Goal: Transaction & Acquisition: Purchase product/service

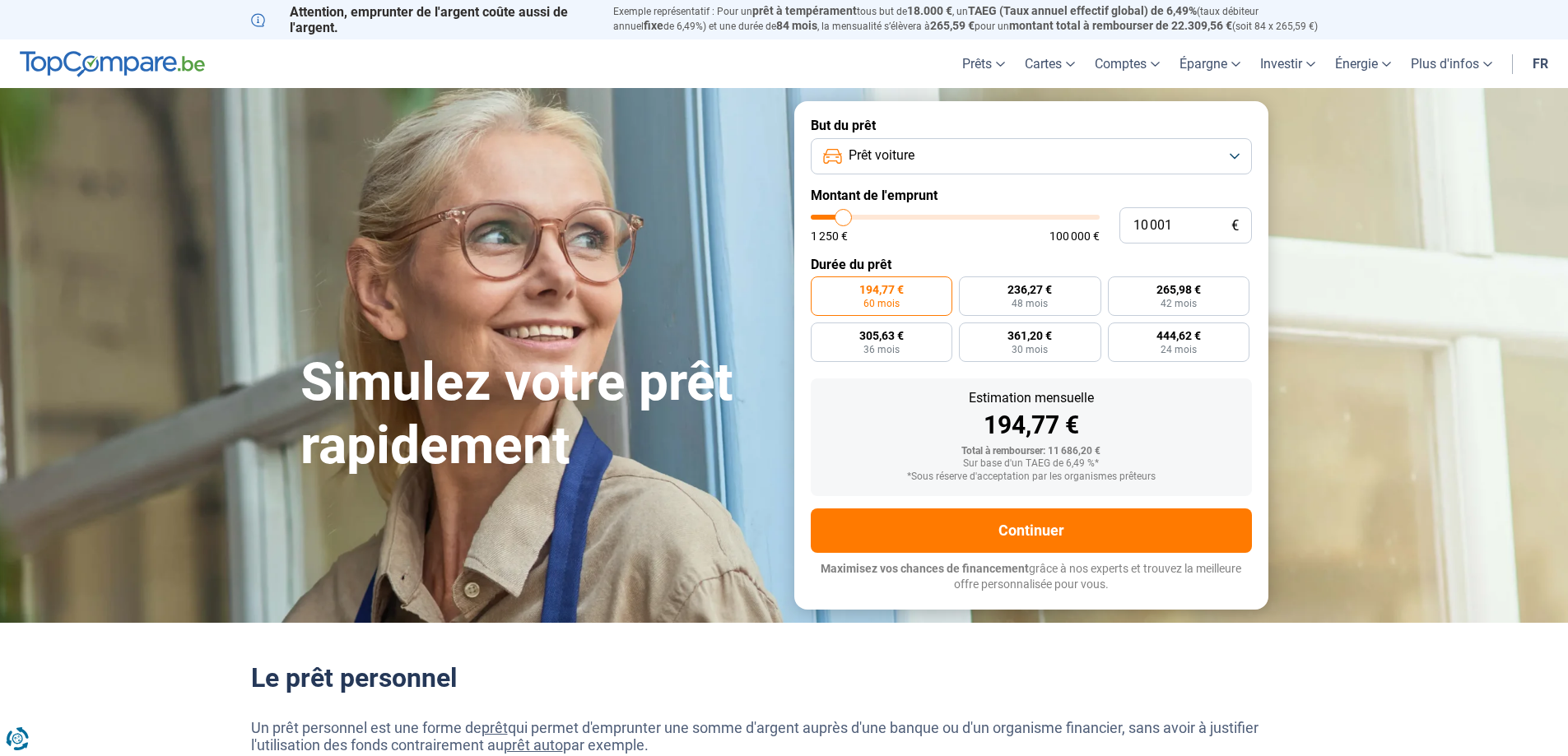
click at [866, 155] on span "Prêt voiture" at bounding box center [881, 155] width 65 height 18
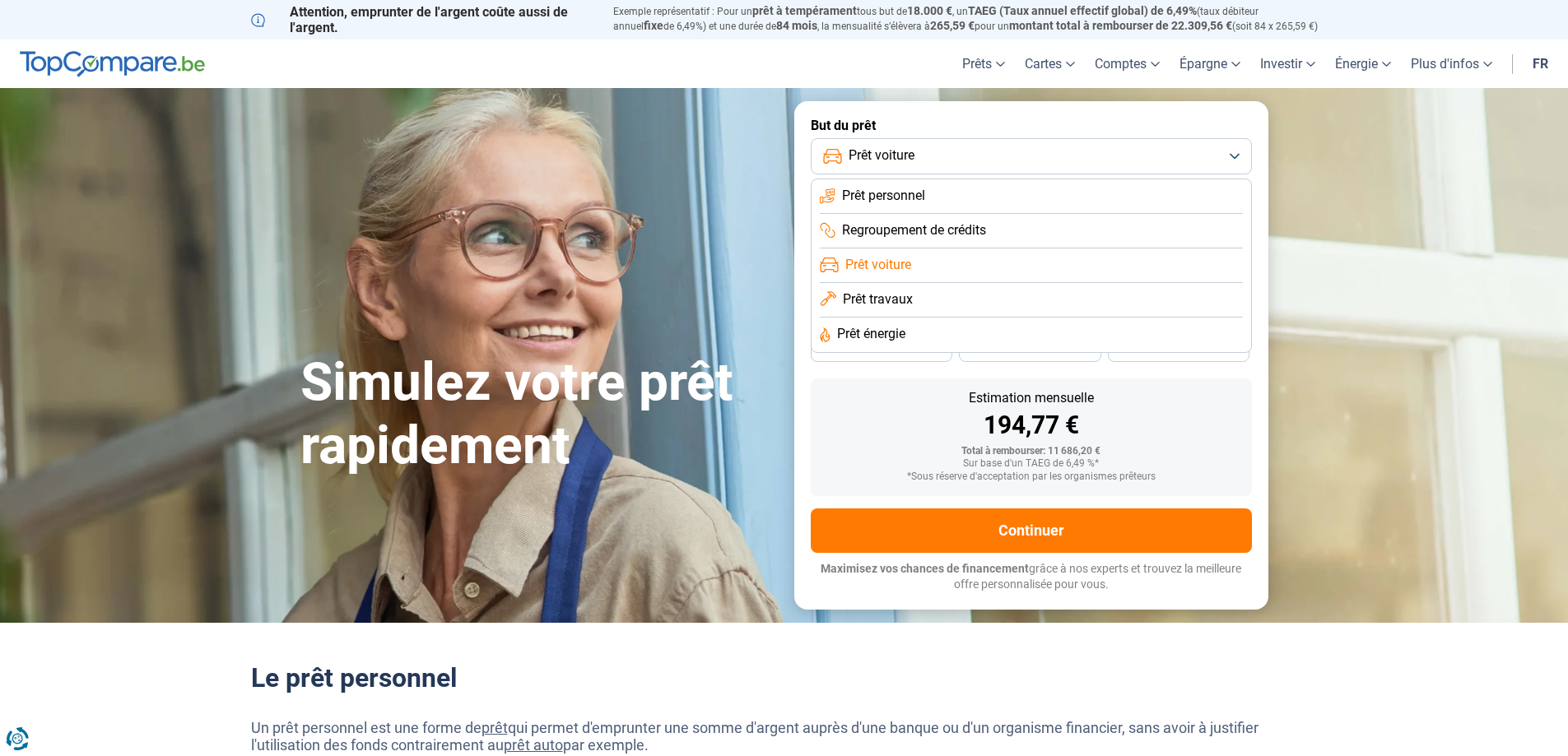
click at [866, 155] on span "Prêt voiture" at bounding box center [881, 155] width 65 height 18
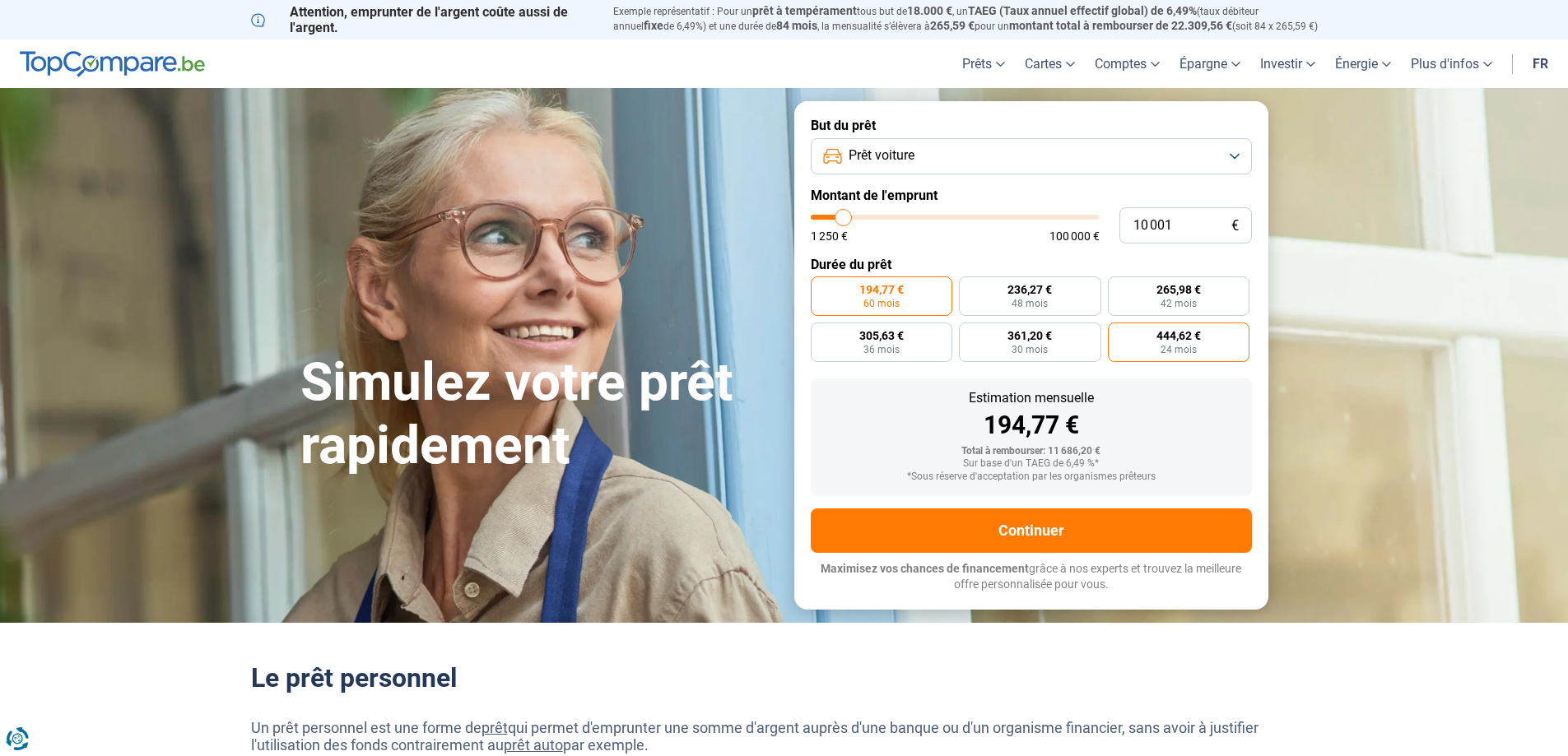
click at [1129, 348] on label "444,62 € 24 mois" at bounding box center [1179, 342] width 142 height 39
click at [1118, 333] on input "444,62 € 24 mois" at bounding box center [1113, 328] width 10 height 10
radio input "true"
click at [1070, 342] on label "361,20 € 30 mois" at bounding box center [1029, 342] width 142 height 39
click at [969, 333] on input "361,20 € 30 mois" at bounding box center [964, 328] width 10 height 10
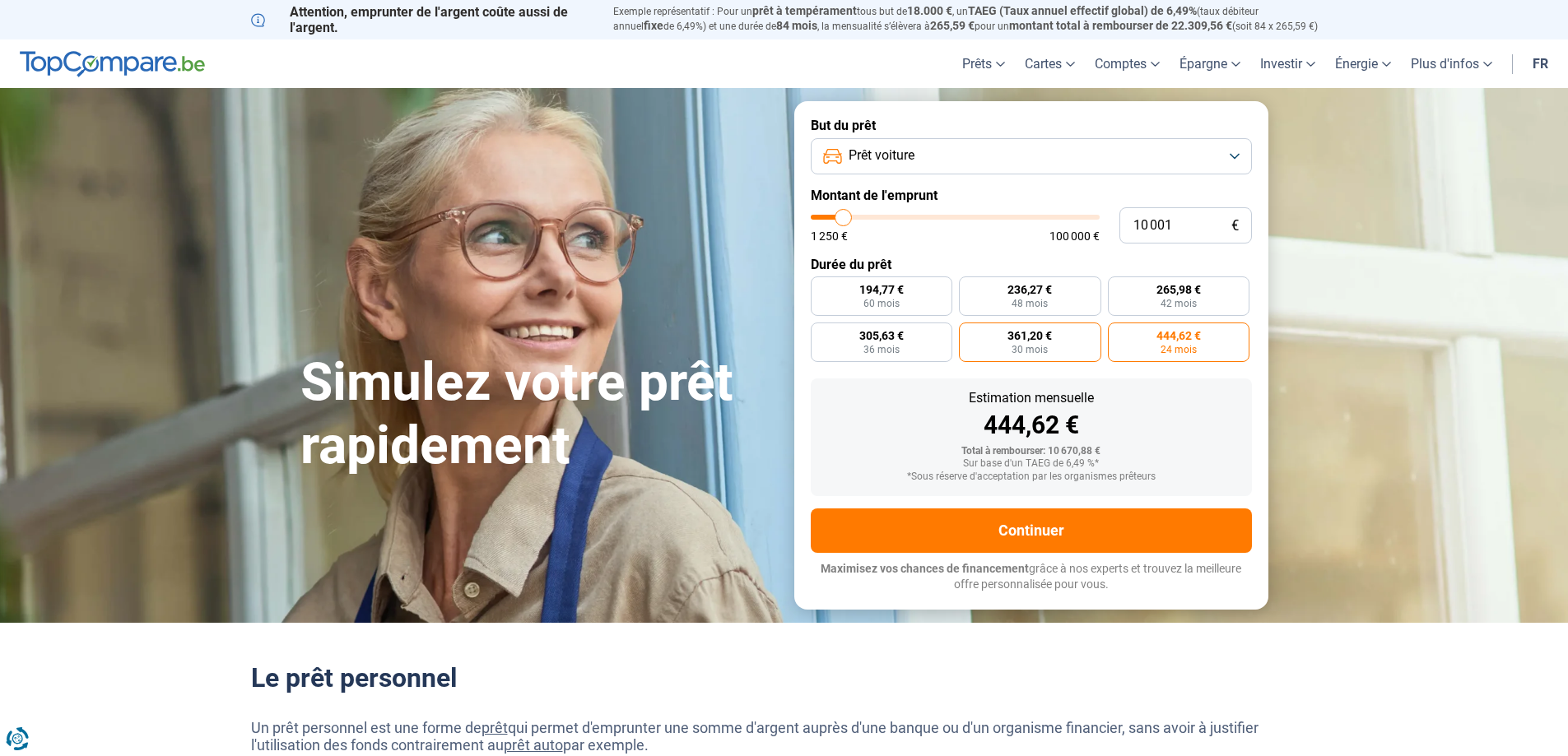
radio input "true"
click at [942, 342] on label "305,63 € 36 mois" at bounding box center [882, 342] width 142 height 39
click at [822, 333] on input "305,63 € 36 mois" at bounding box center [816, 328] width 10 height 10
radio input "true"
click at [910, 290] on label "194,77 € 60 mois" at bounding box center [882, 296] width 142 height 39
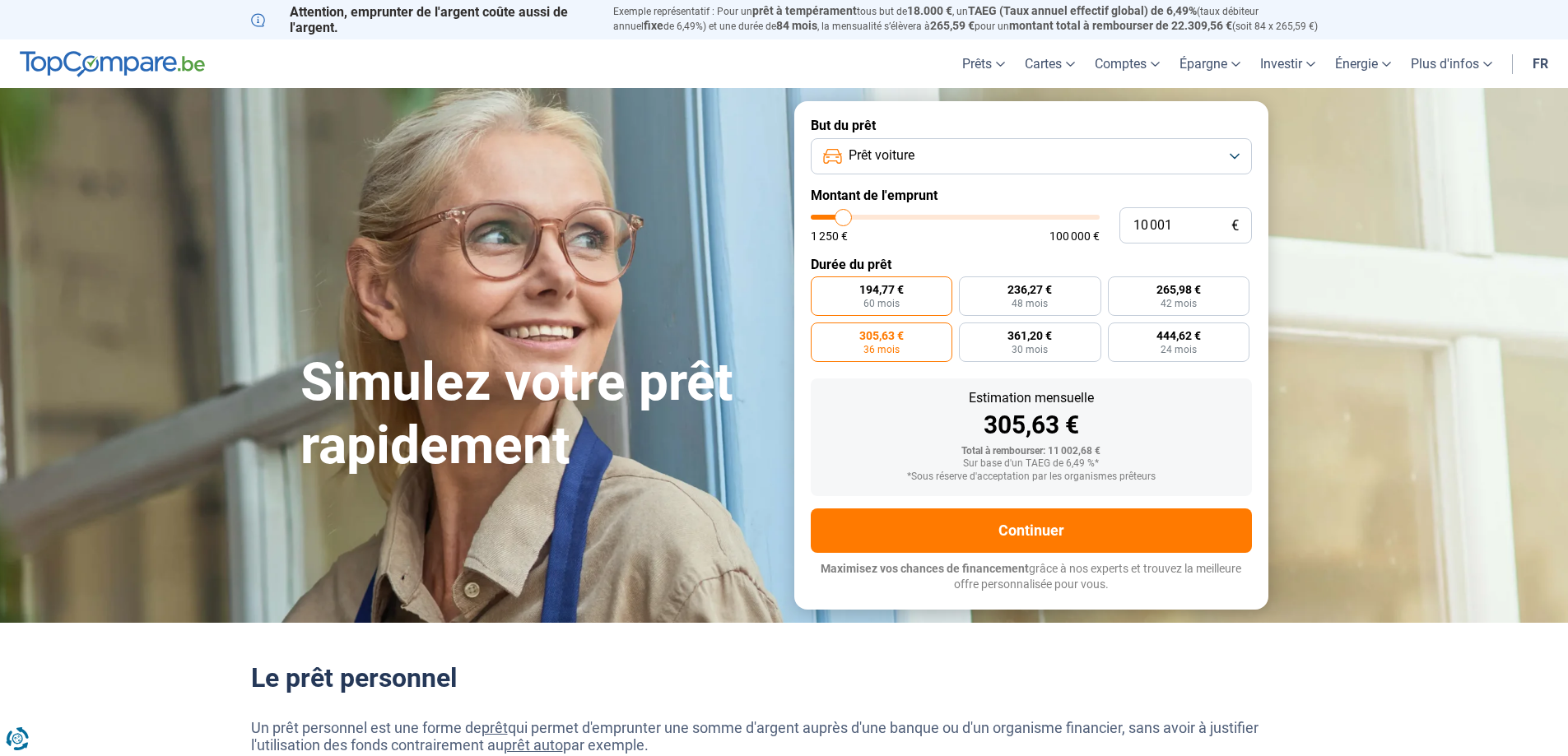
click at [822, 287] on input "194,77 € 60 mois" at bounding box center [816, 282] width 10 height 10
radio input "true"
click at [1164, 346] on span "24 mois" at bounding box center [1178, 349] width 36 height 10
click at [1118, 333] on input "444,62 € 24 mois" at bounding box center [1113, 328] width 10 height 10
radio input "true"
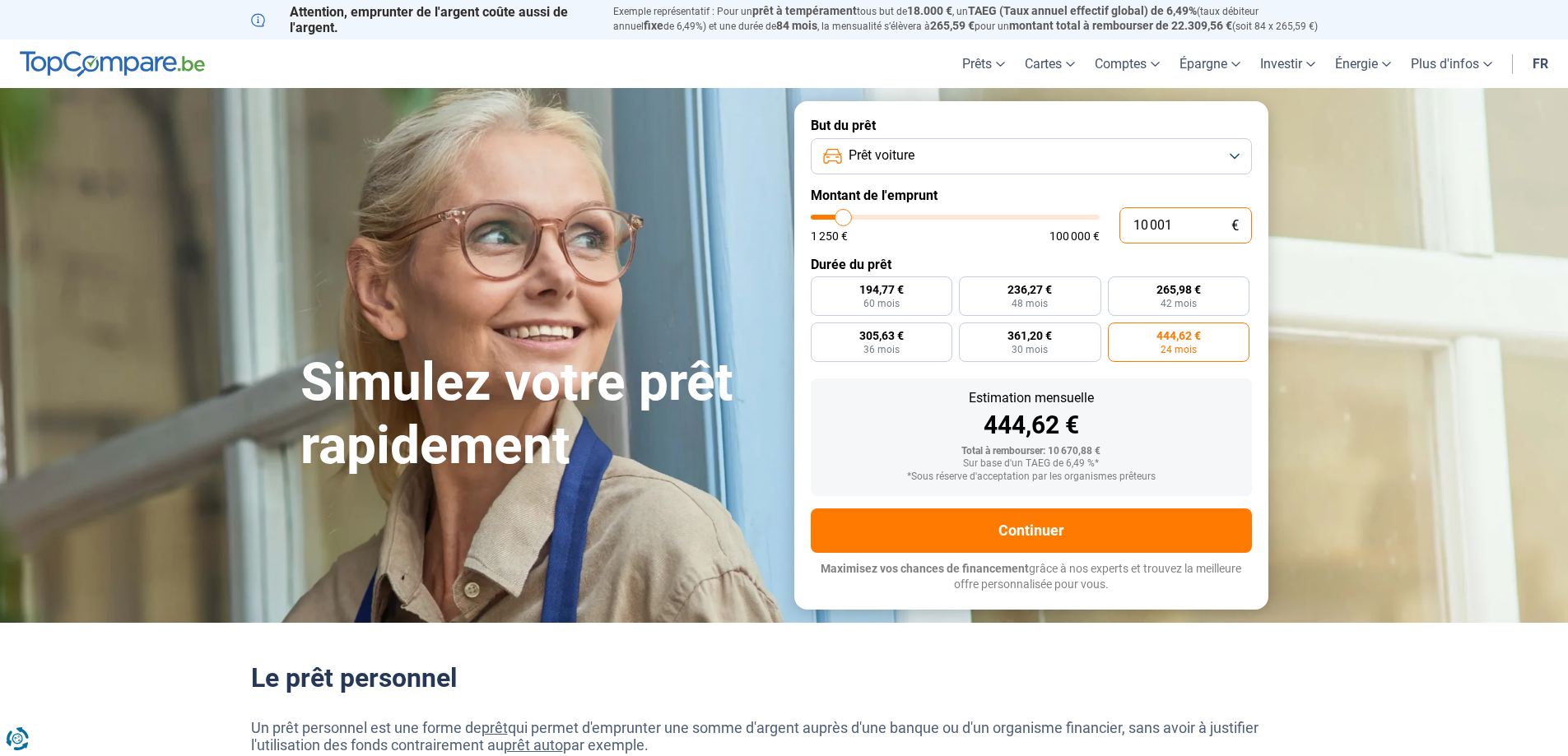
drag, startPoint x: 1183, startPoint y: 216, endPoint x: 1018, endPoint y: 222, distance: 165.1
click at [1027, 238] on div "10 001 € 1 250 € 100 000 €" at bounding box center [1031, 225] width 441 height 36
type input "5"
type input "1250"
type input "50"
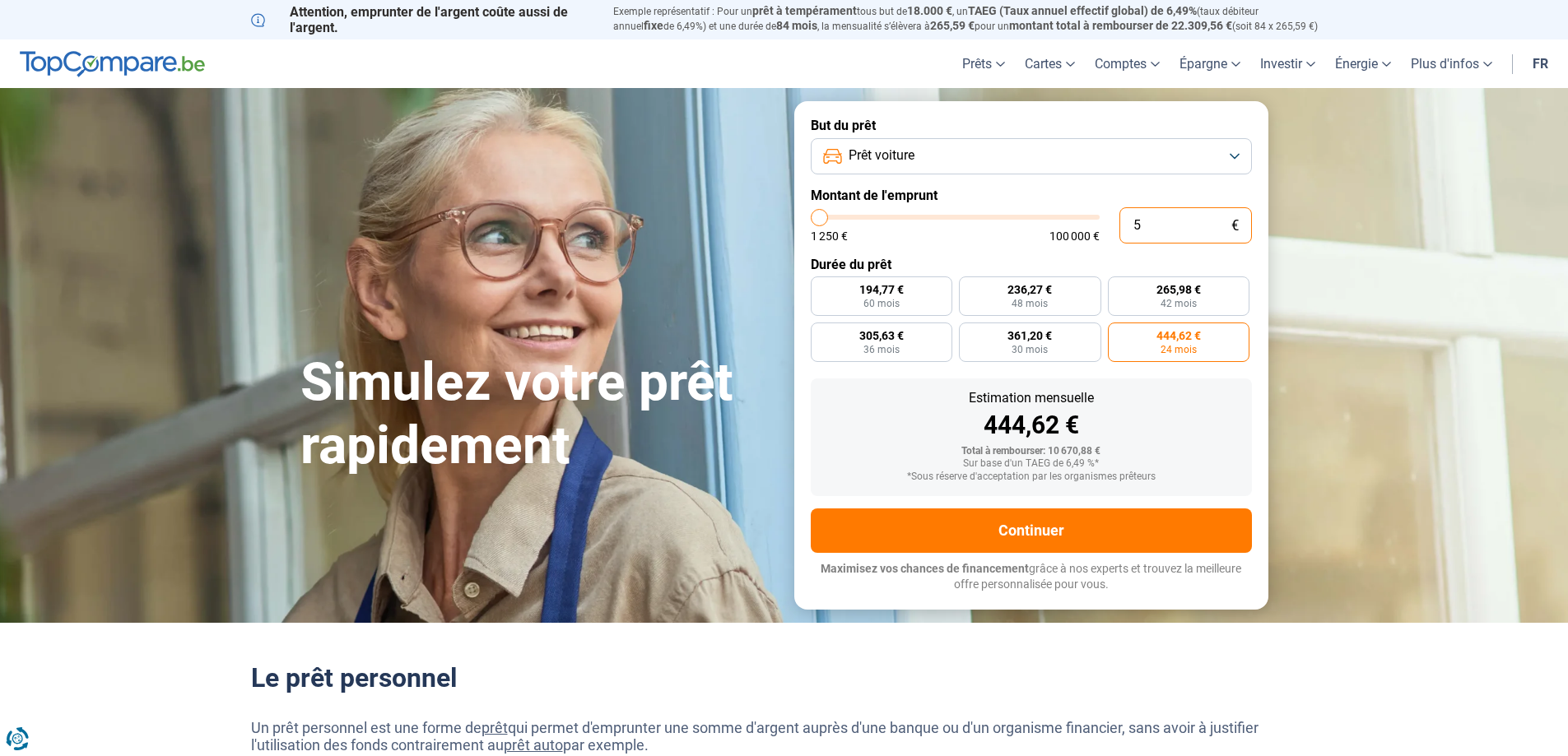
type input "1250"
type input "500"
type input "1250"
type input "5 000"
type input "5000"
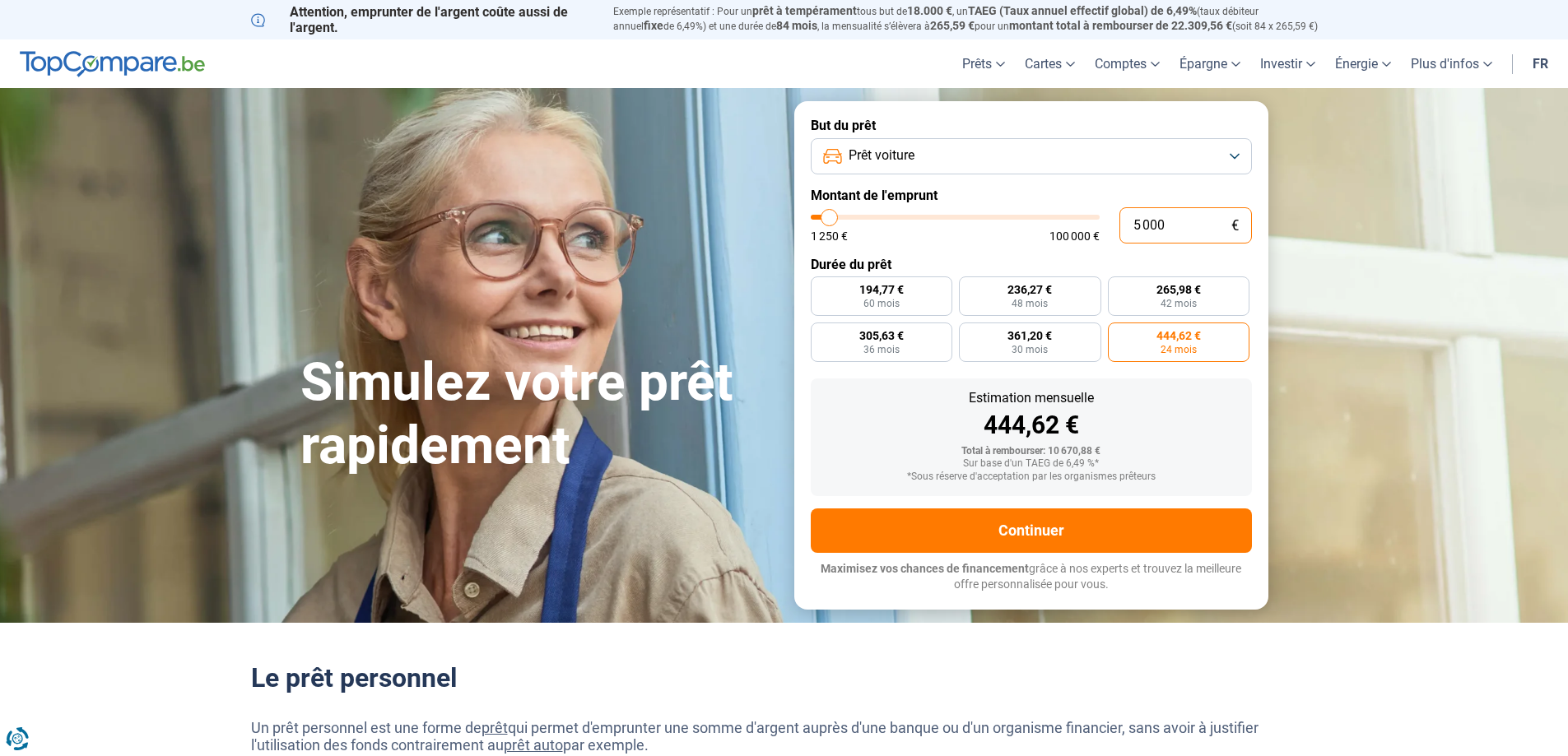
radio input "true"
type input "5 000"
click at [934, 269] on label "Durée du prêt" at bounding box center [1031, 265] width 441 height 16
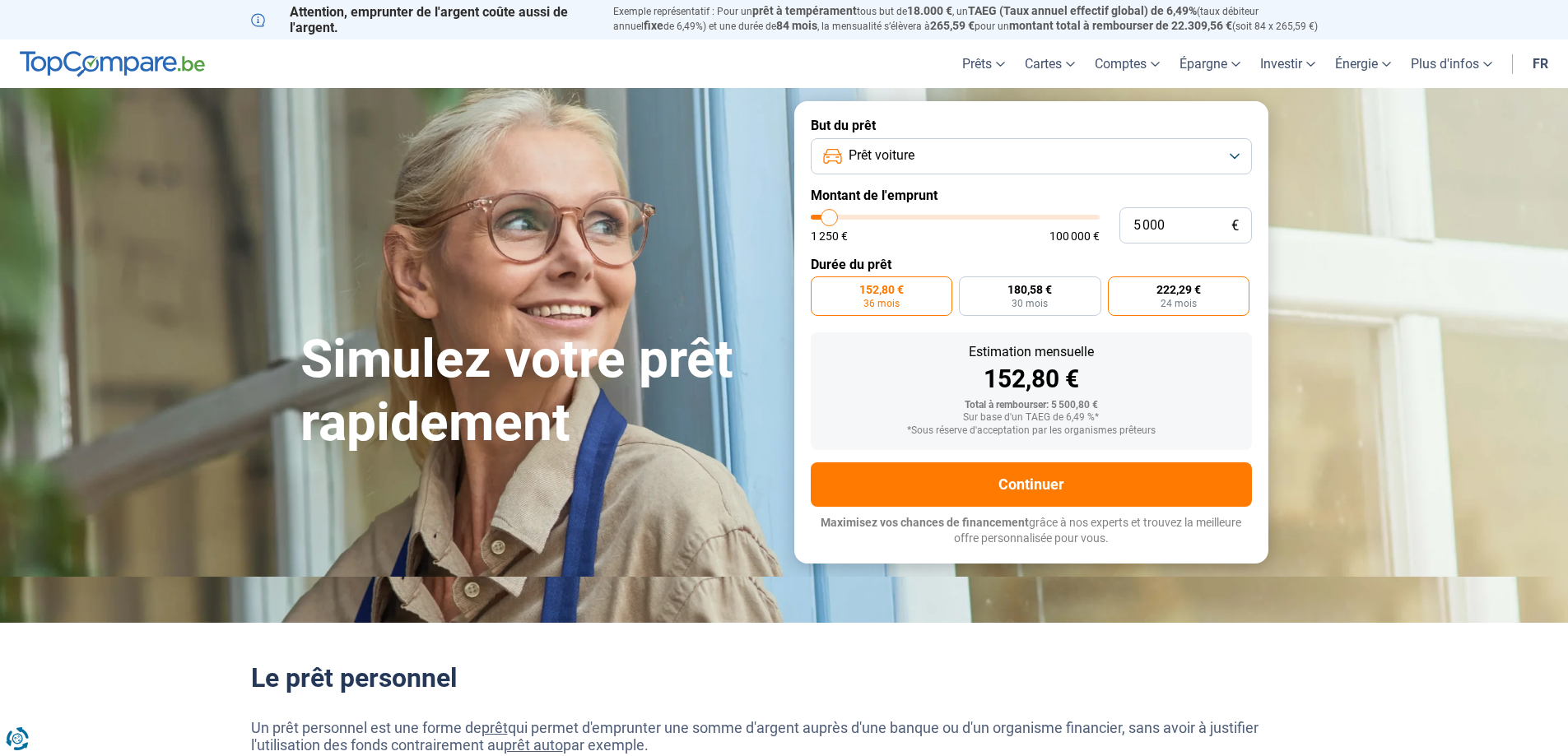
click at [1184, 294] on span "222,29 €" at bounding box center [1178, 289] width 45 height 11
click at [1118, 287] on input "222,29 € 24 mois" at bounding box center [1113, 282] width 10 height 10
radio input "true"
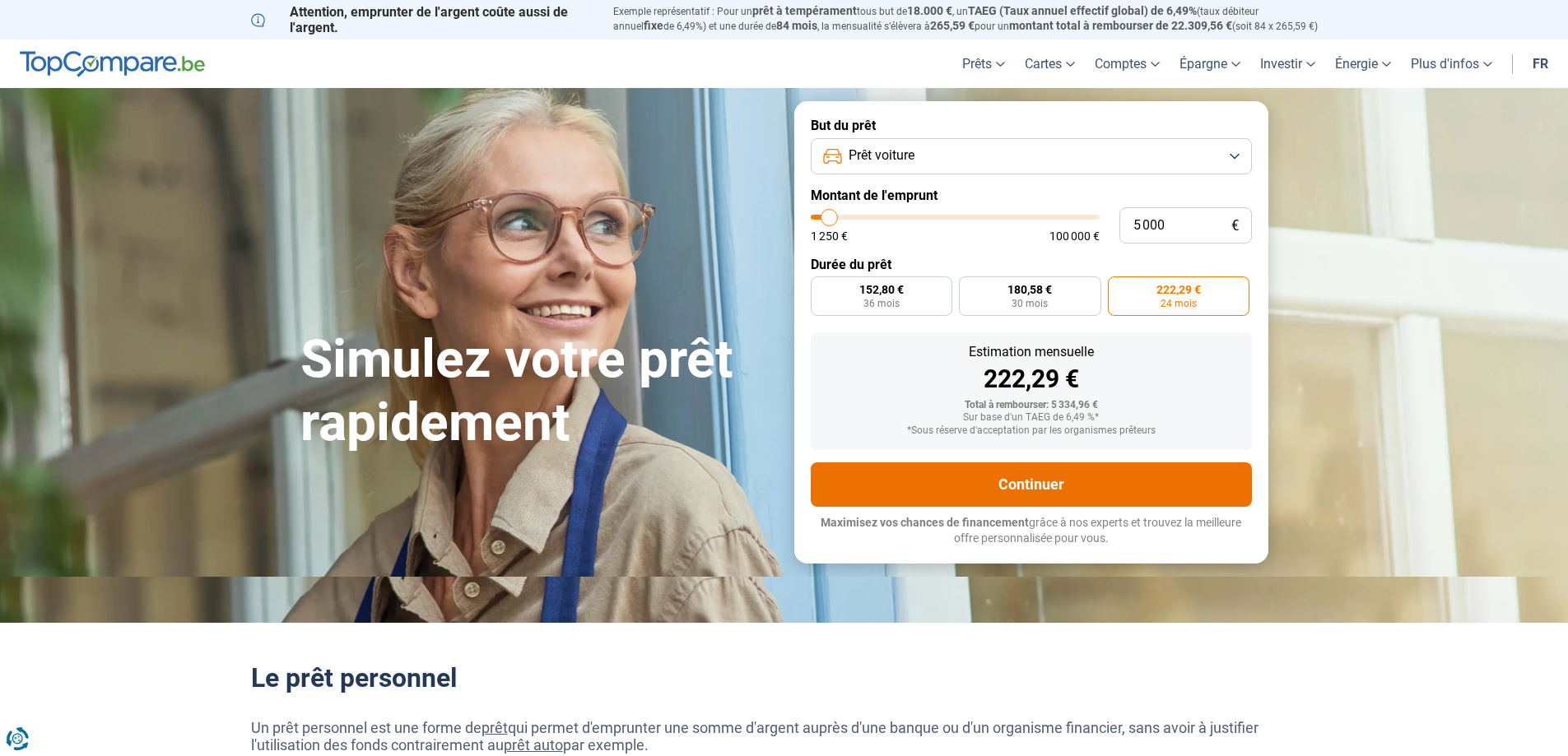
click at [1029, 470] on button "Continuer" at bounding box center [1031, 485] width 441 height 45
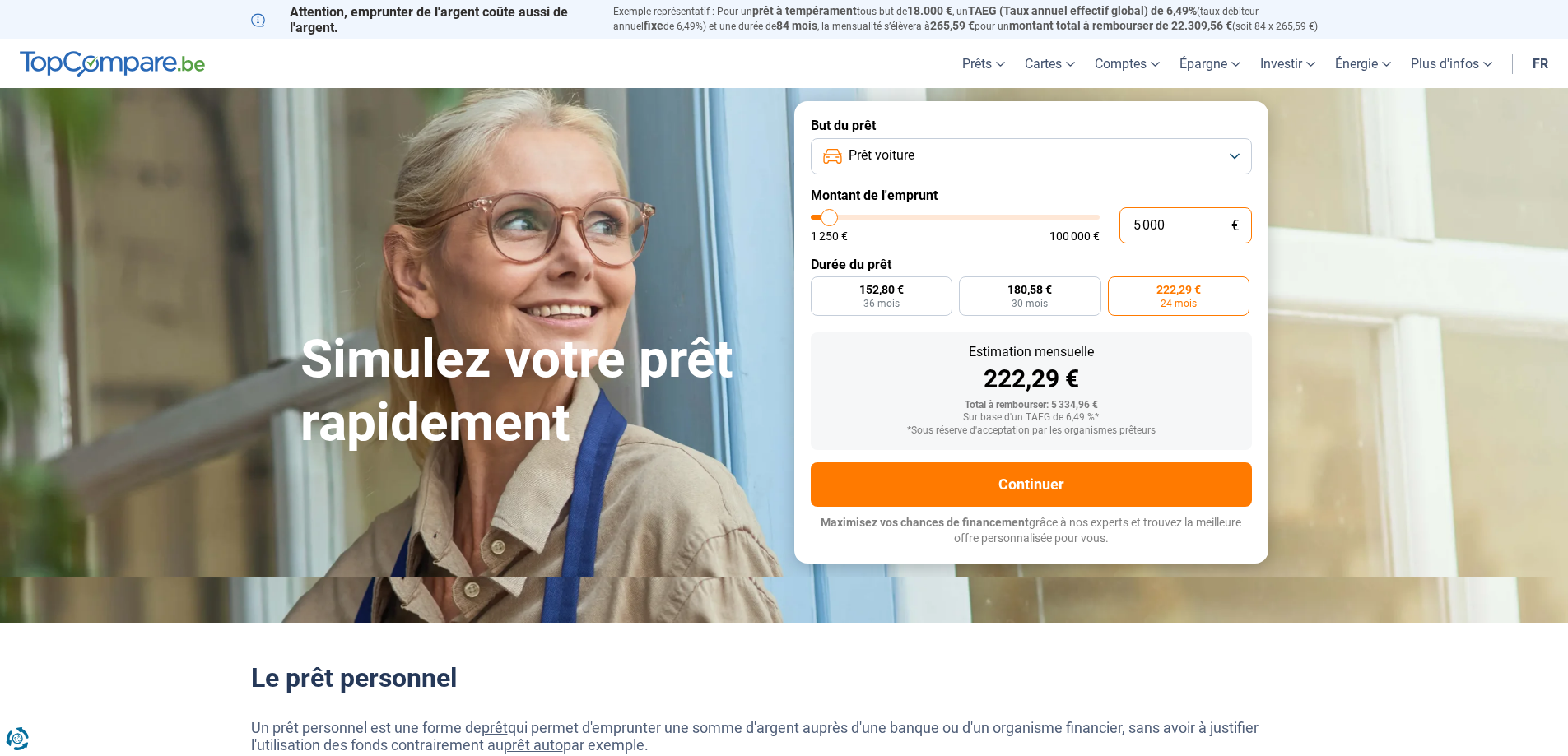
click at [1134, 243] on input "5 000" at bounding box center [1186, 225] width 133 height 36
drag, startPoint x: 1221, startPoint y: 223, endPoint x: 1091, endPoint y: 237, distance: 130.8
click at [1091, 237] on div "5 000 € 1 250 € 100 000 €" at bounding box center [1031, 225] width 441 height 36
type input "1"
type input "1250"
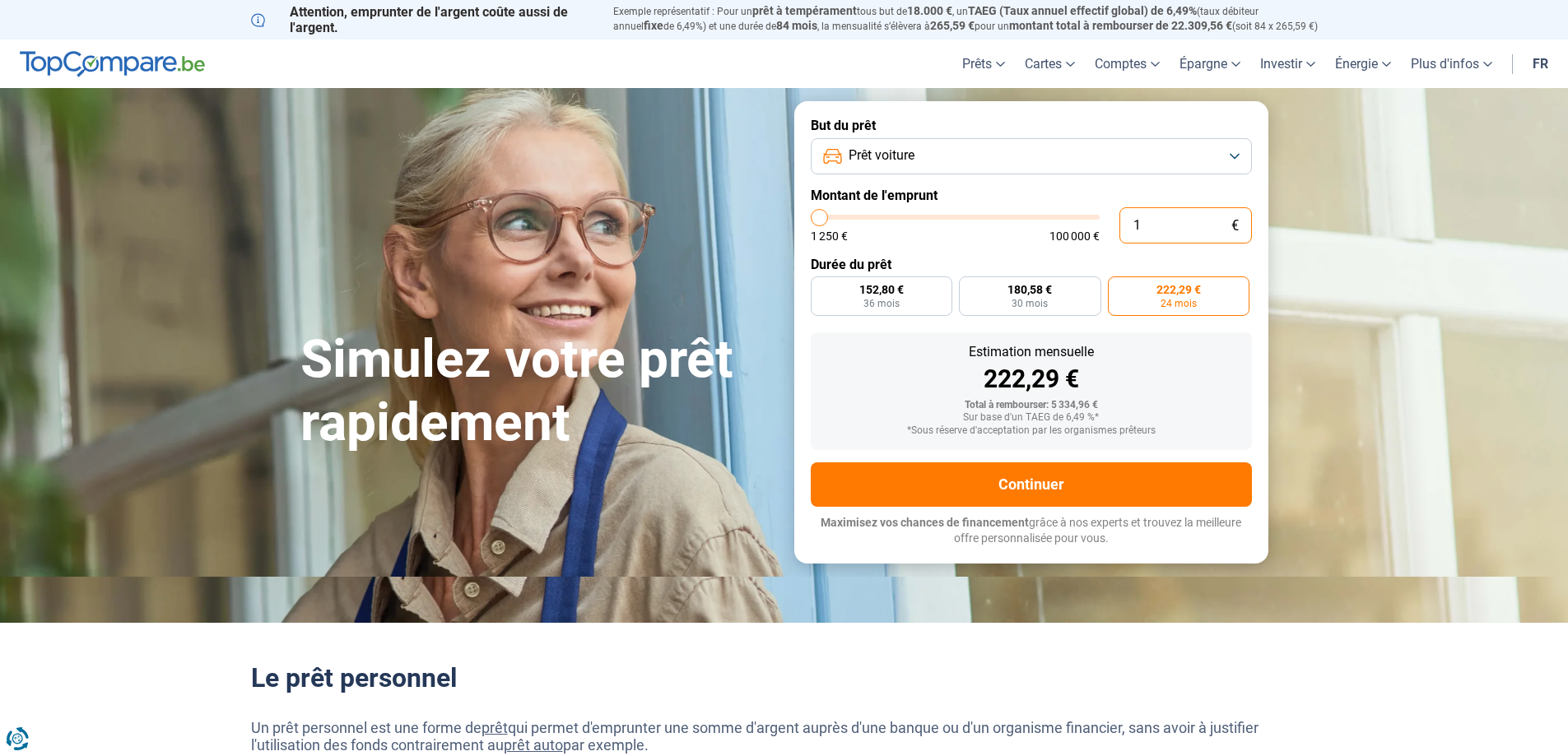
type input "15"
type input "1250"
type input "150"
type input "1250"
type input "1 500"
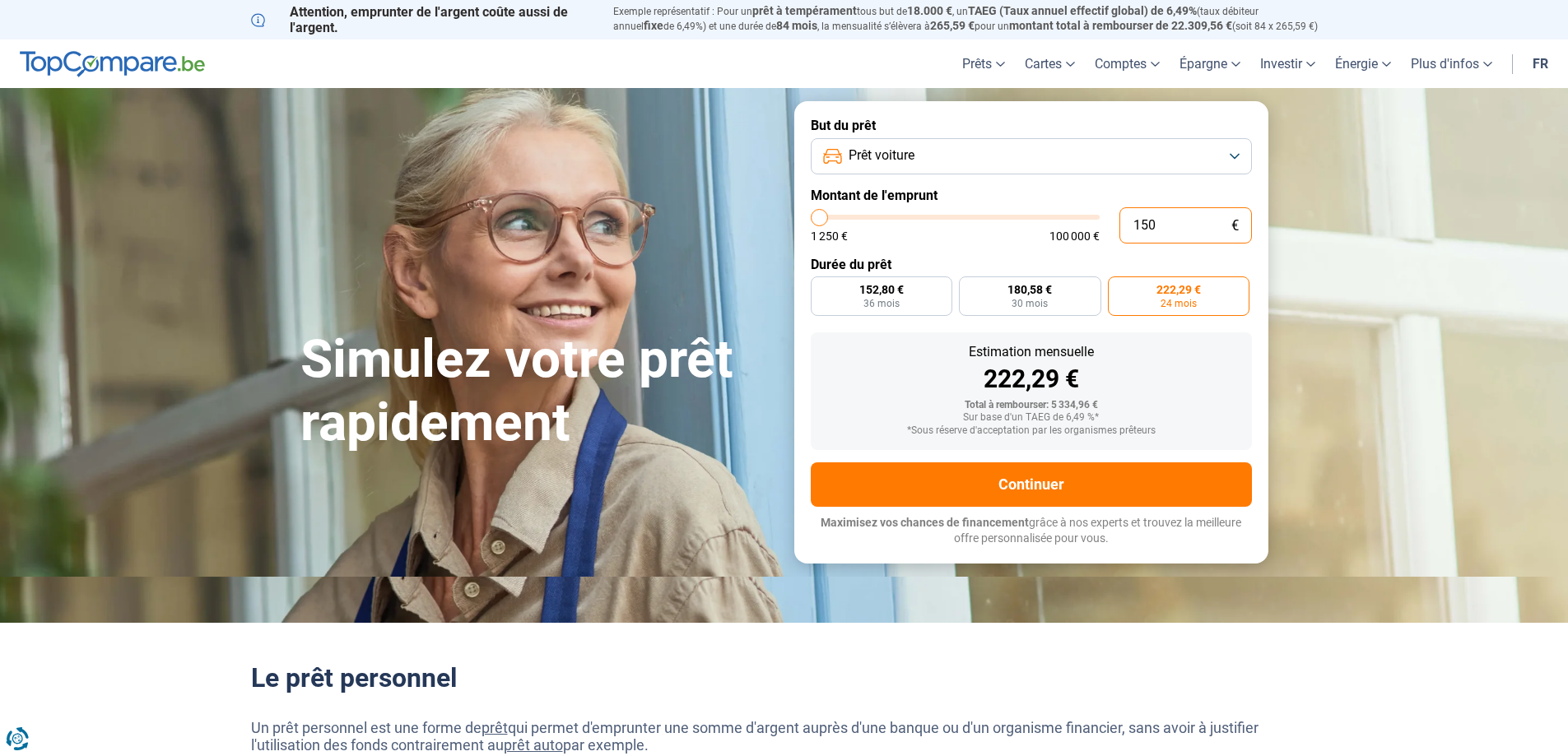
type input "1500"
type input "15 000"
type input "15000"
radio input "false"
type input "15 000"
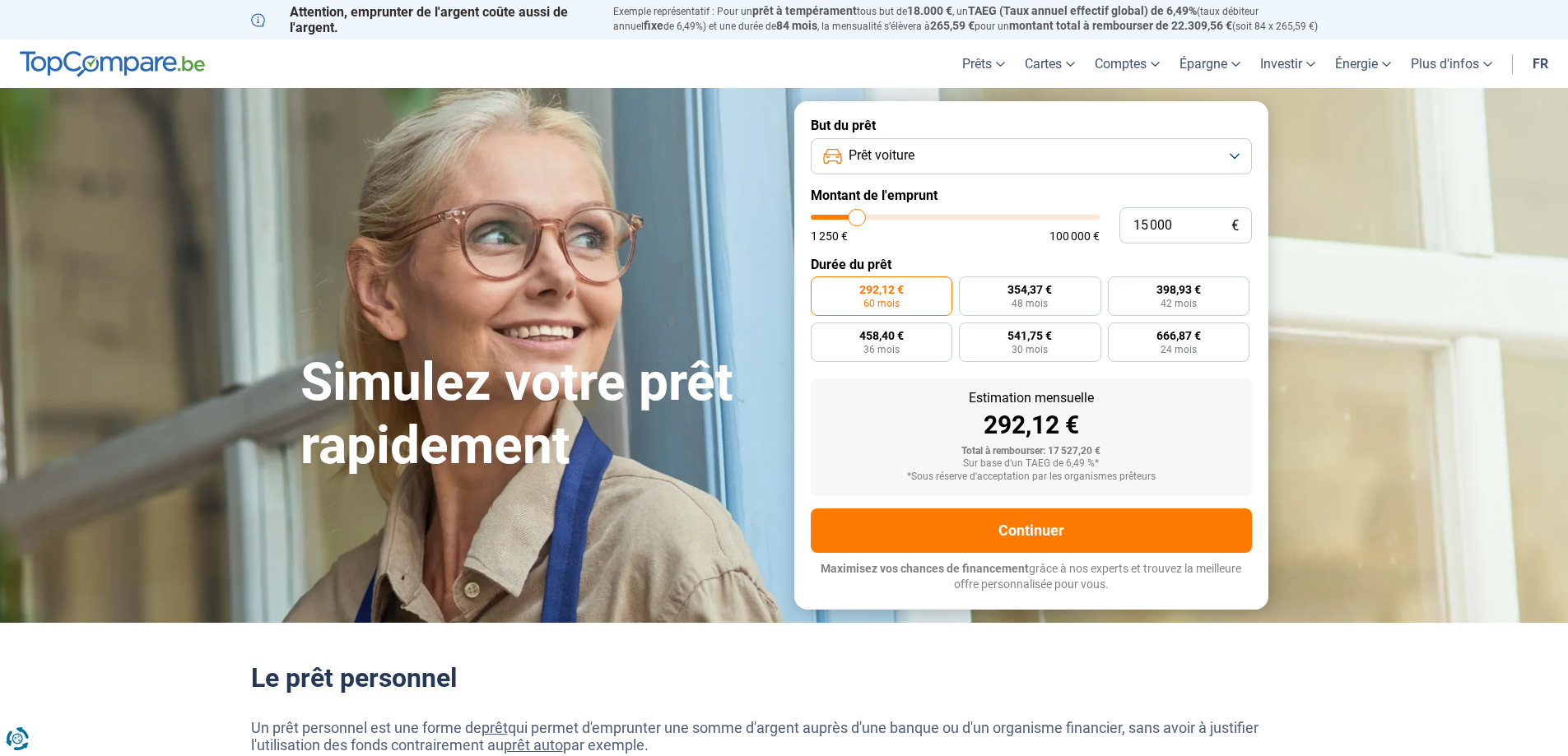
click at [1004, 232] on div "1 250 € 100 000 €" at bounding box center [955, 236] width 289 height 11
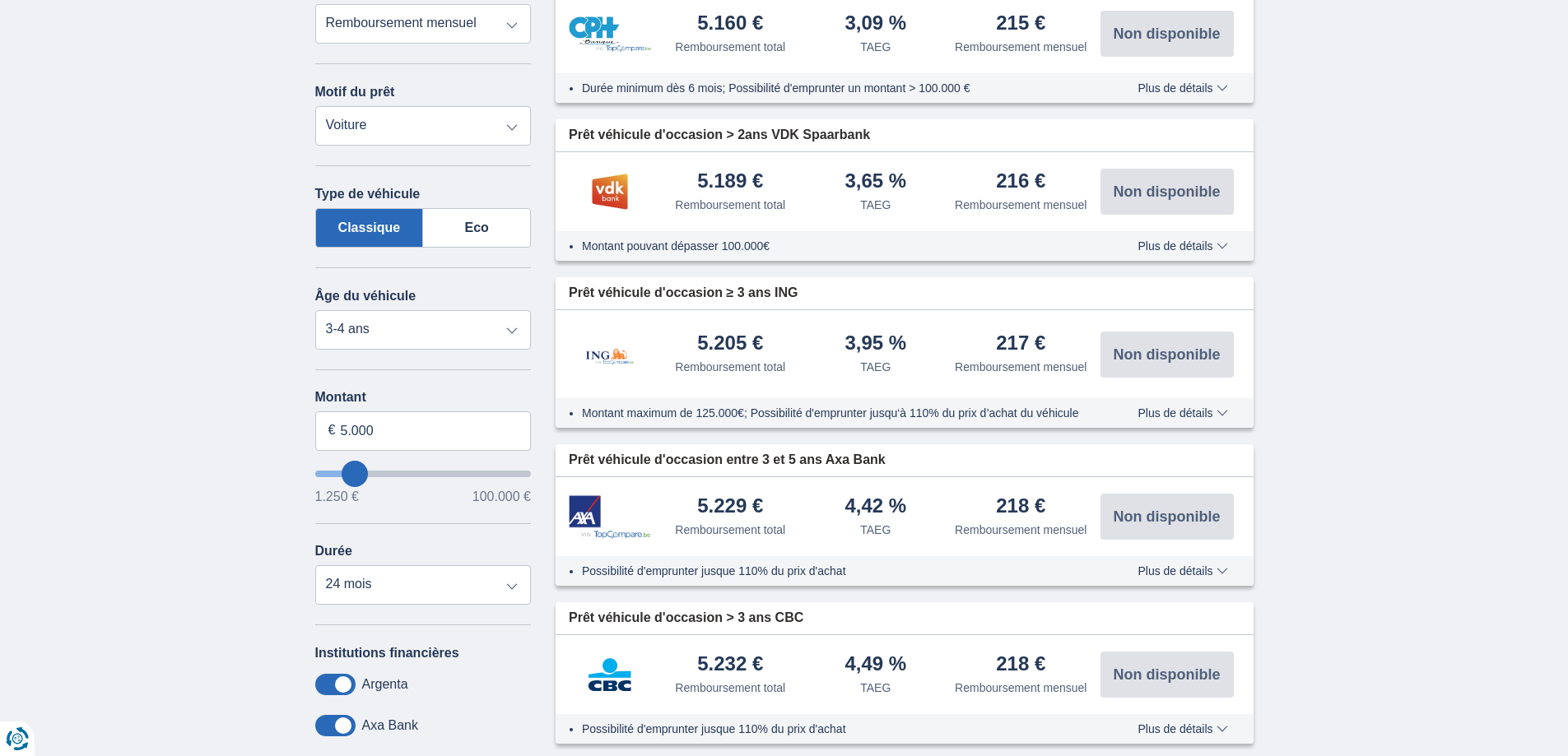
scroll to position [329, 0]
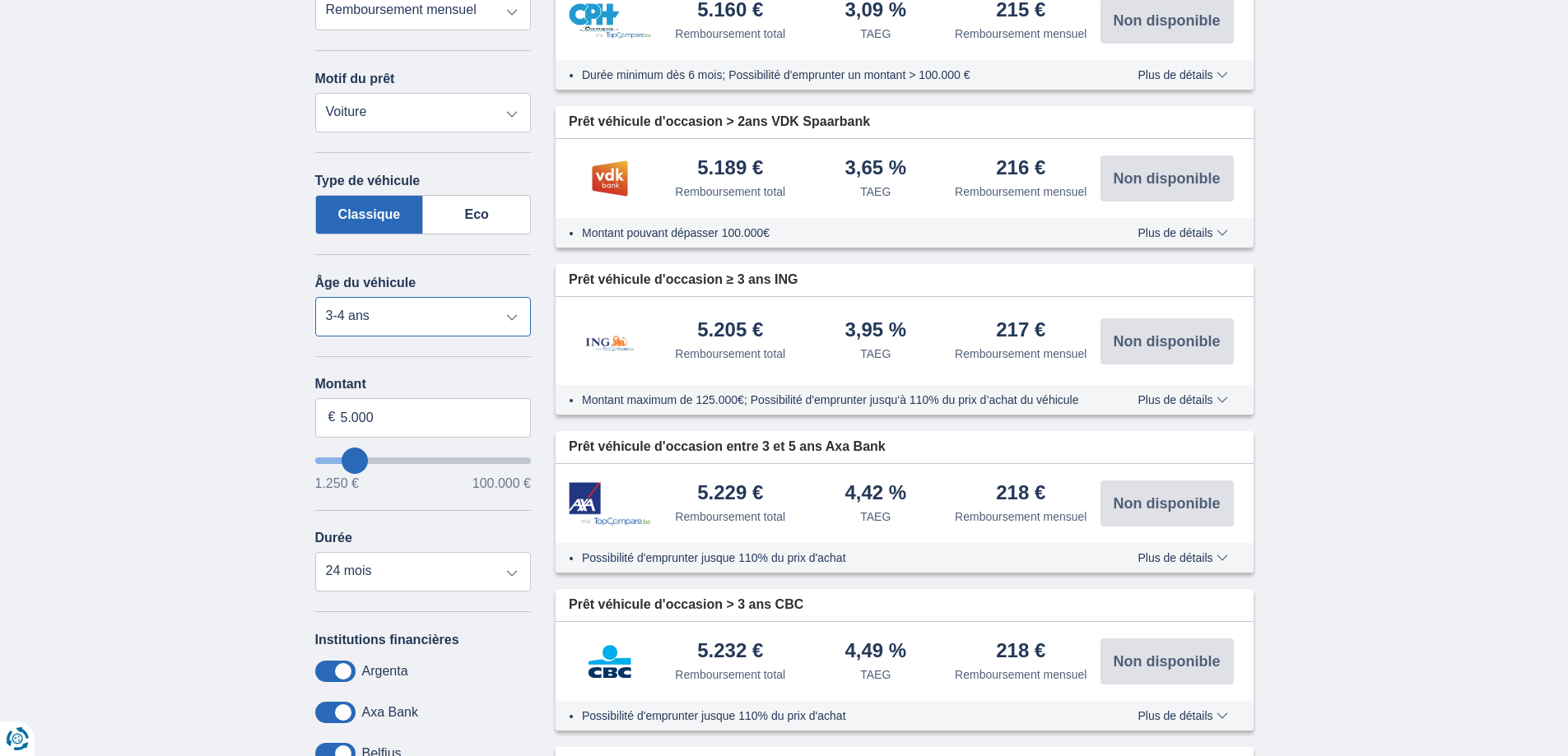
click at [475, 326] on select "Neuf 0-1 ans 1-2 ans 2-3 ans 3-4 ans 4-5 ans 5+ ans" at bounding box center [423, 316] width 217 height 39
click at [315, 297] on select "Neuf 0-1 ans 1-2 ans 2-3 ans 3-4 ans 4-5 ans 5+ ans" at bounding box center [423, 316] width 217 height 39
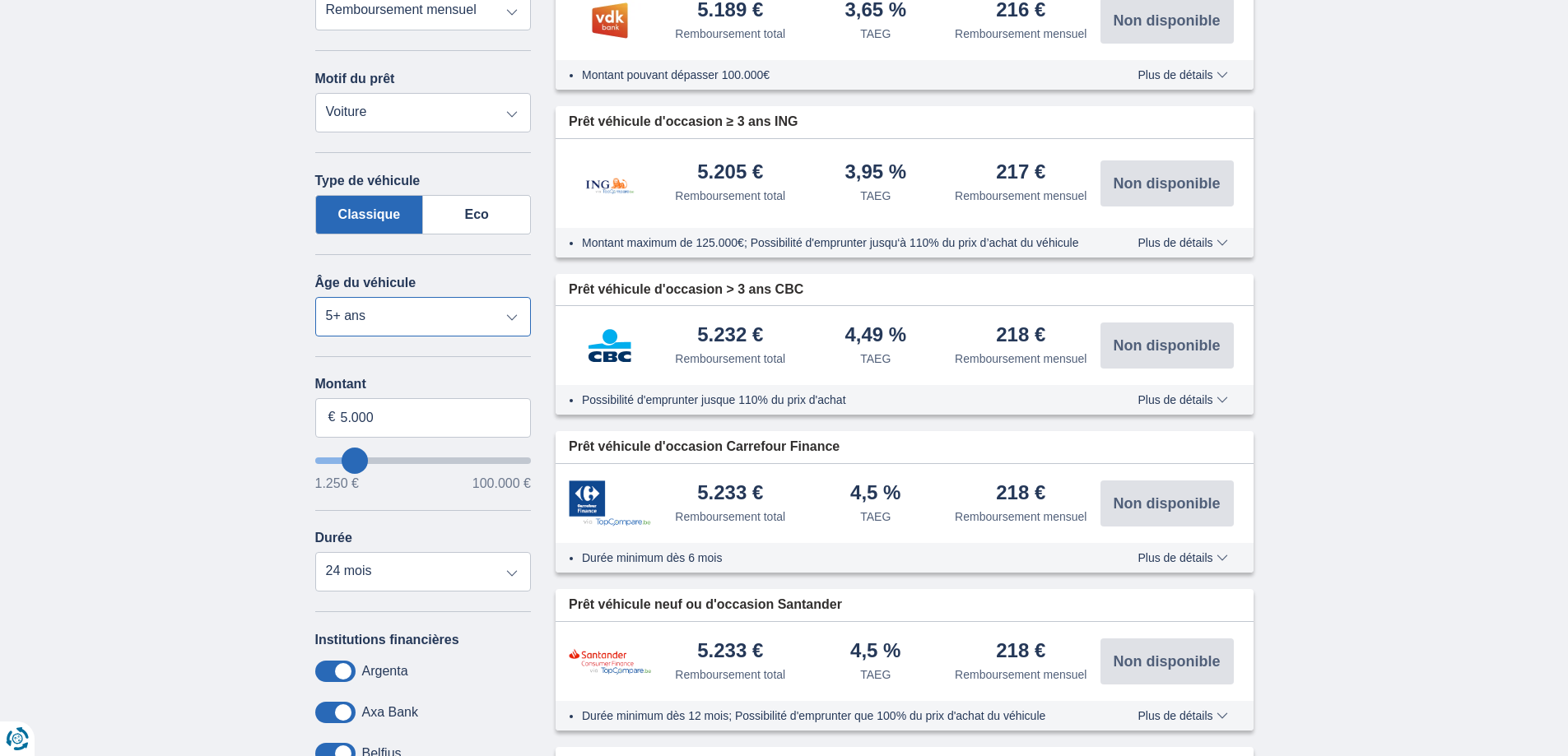
click at [361, 301] on select "Neuf 0-1 ans 1-2 ans 2-3 ans 3-4 ans 4-5 ans 5+ ans" at bounding box center [423, 316] width 217 height 39
select select "0-1"
click at [315, 297] on select "Neuf 0-1 ans 1-2 ans 2-3 ans 3-4 ans 4-5 ans 5+ ans" at bounding box center [423, 316] width 217 height 39
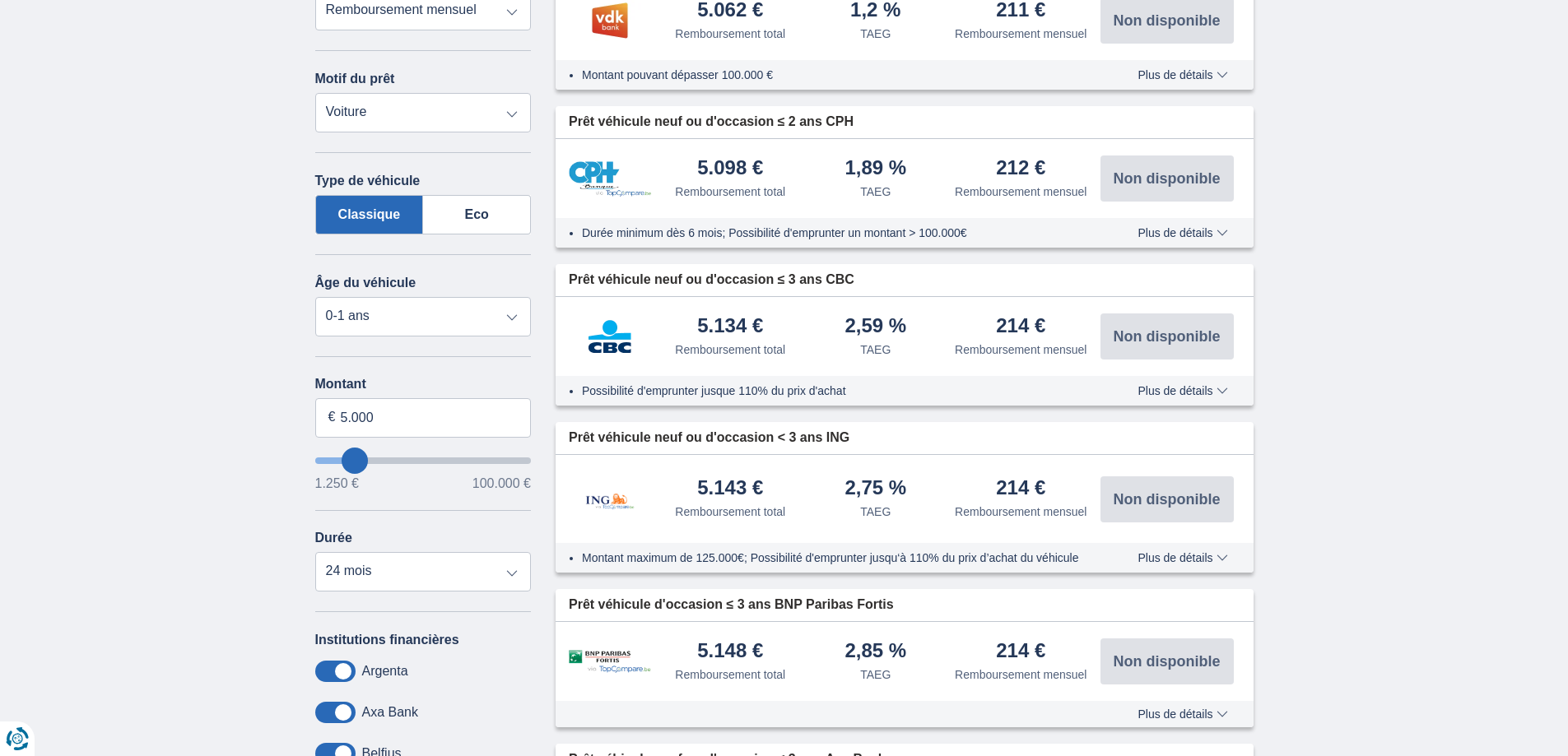
click at [409, 289] on div "Âge du véhicule [GEOGRAPHIC_DATA] 0-1 ans 1-2 ans 2-3 ans 3-4 ans 4-5 ans 5+ ans" at bounding box center [423, 295] width 217 height 82
click at [412, 294] on div "Âge du véhicule [GEOGRAPHIC_DATA] 0-1 ans 1-2 ans 2-3 ans 3-4 ans 4-5 ans 5+ ans" at bounding box center [423, 295] width 217 height 82
click at [395, 333] on select "Neuf 0-1 ans 1-2 ans 2-3 ans 3-4 ans 4-5 ans 5+ ans" at bounding box center [423, 316] width 217 height 39
click at [315, 297] on select "Neuf 0-1 ans 1-2 ans 2-3 ans 3-4 ans 4-5 ans 5+ ans" at bounding box center [423, 316] width 217 height 39
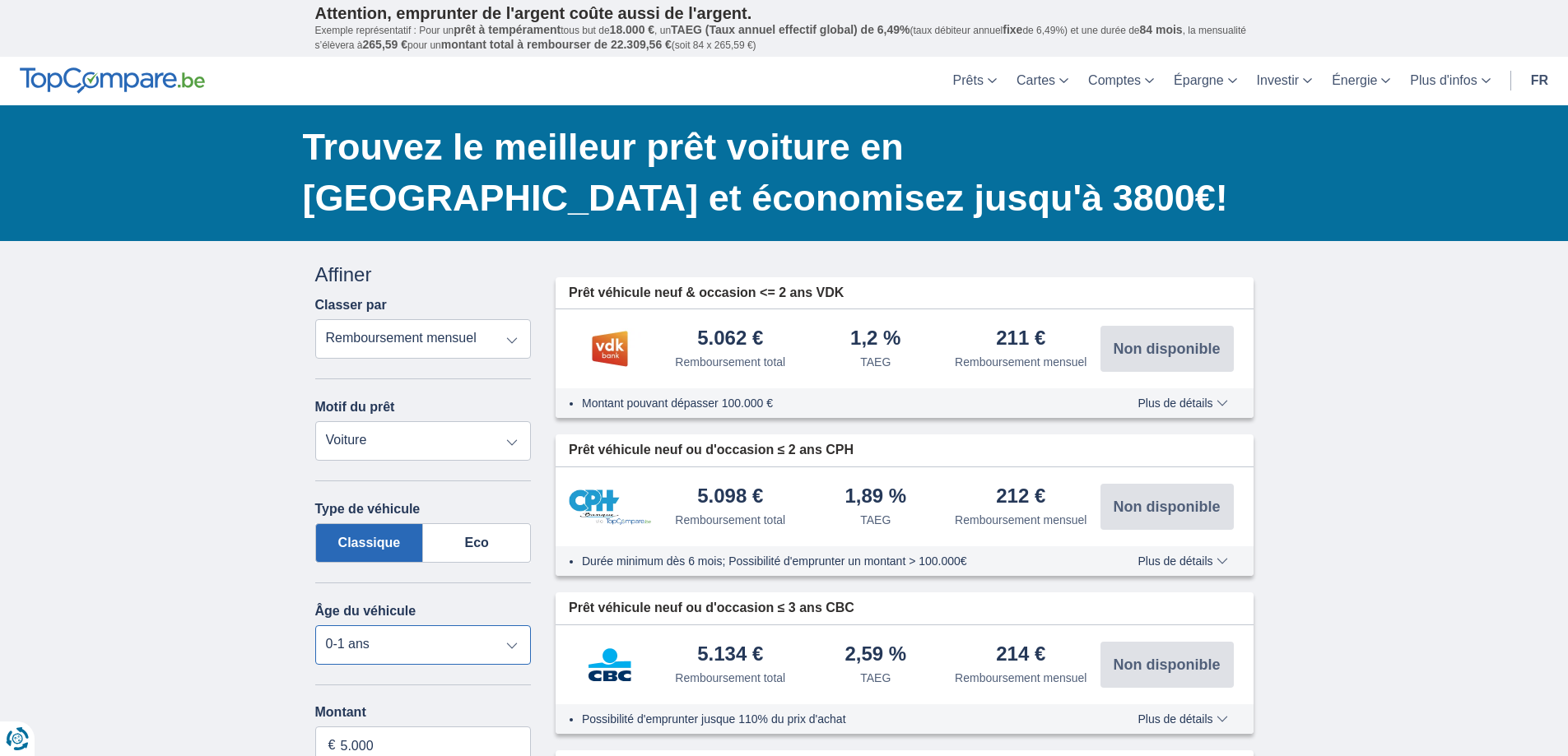
scroll to position [0, 0]
